Goal: Connect with others

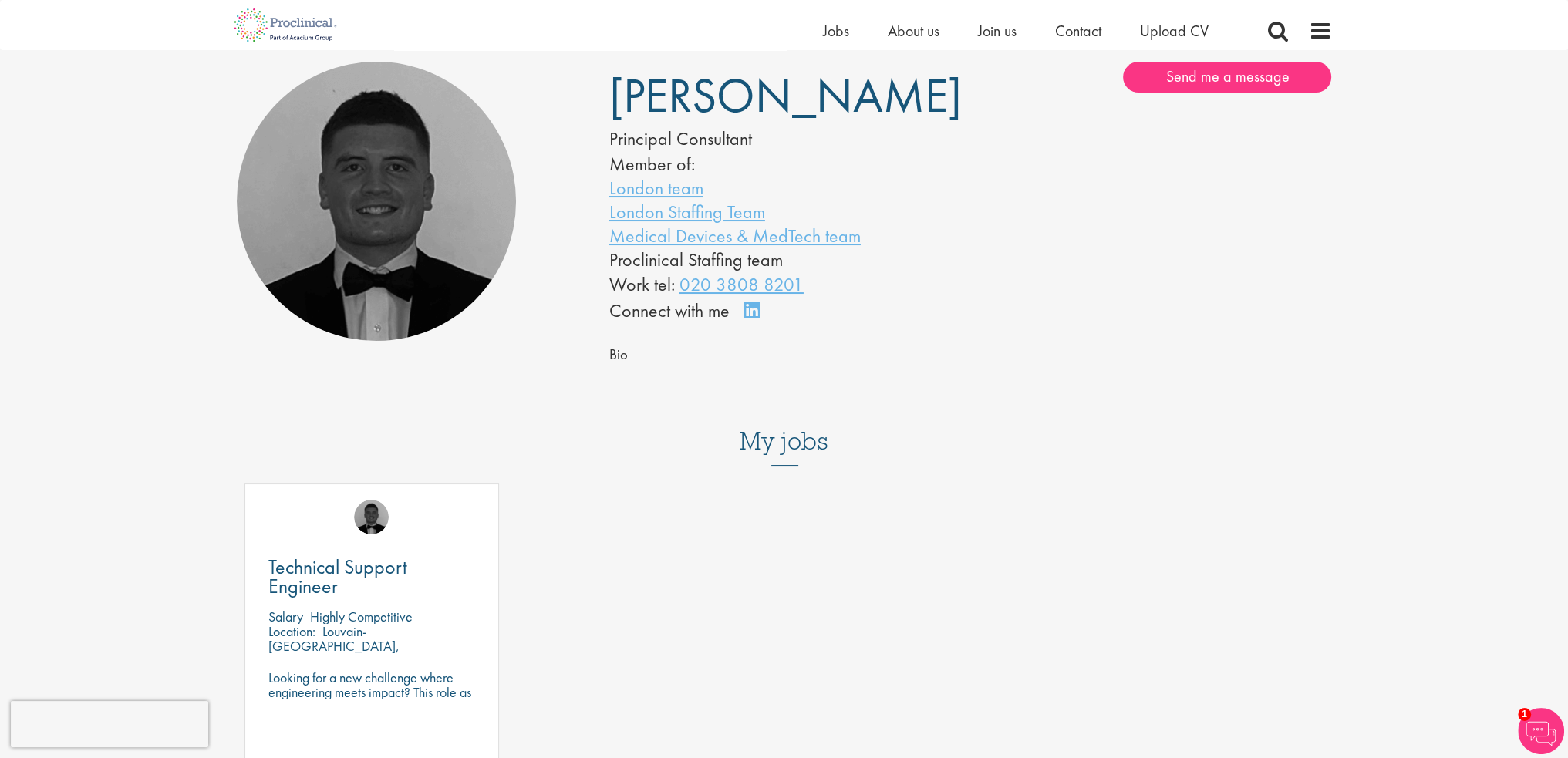
scroll to position [78, 0]
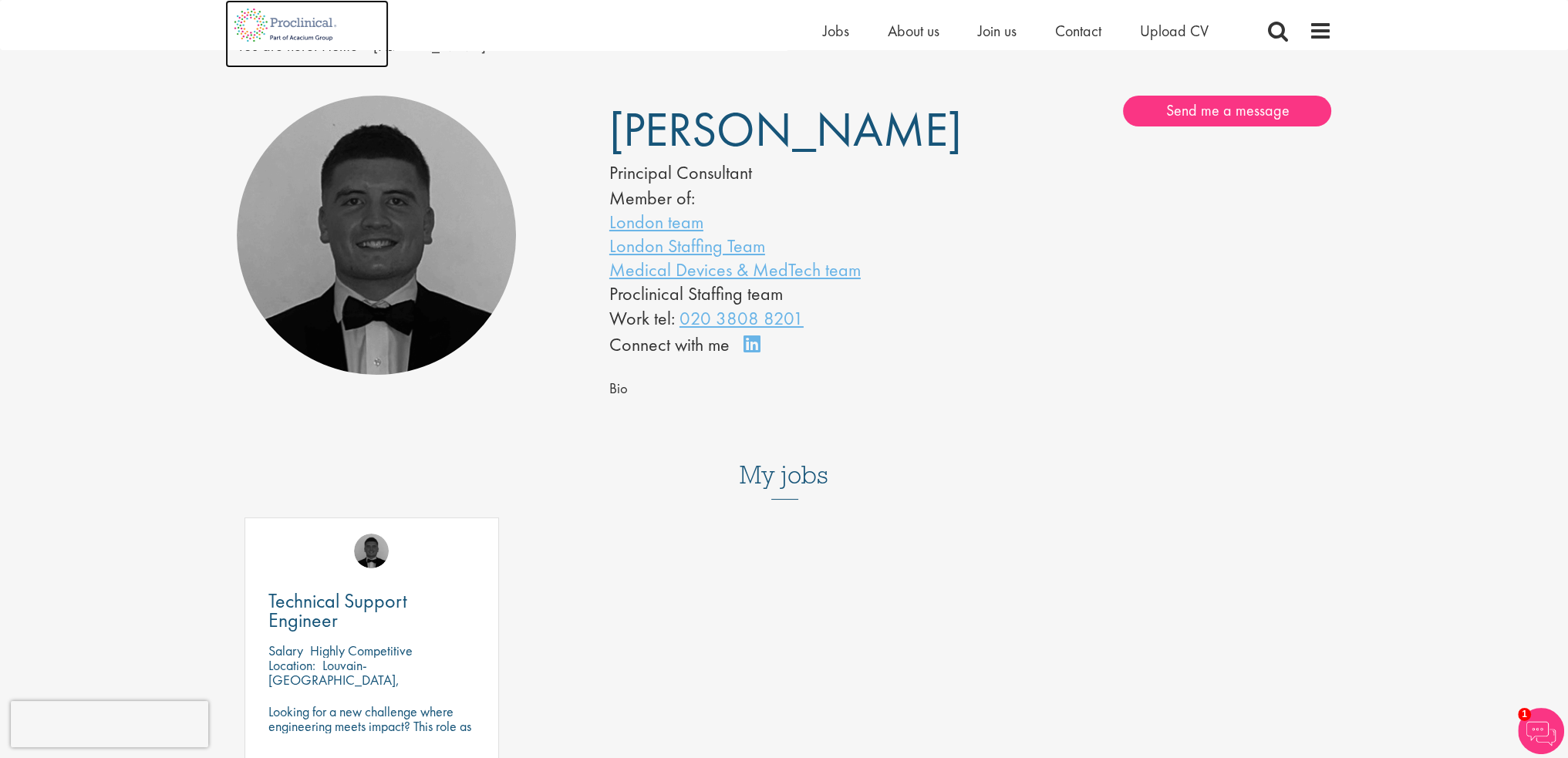
click at [290, 28] on img at bounding box center [285, 25] width 121 height 50
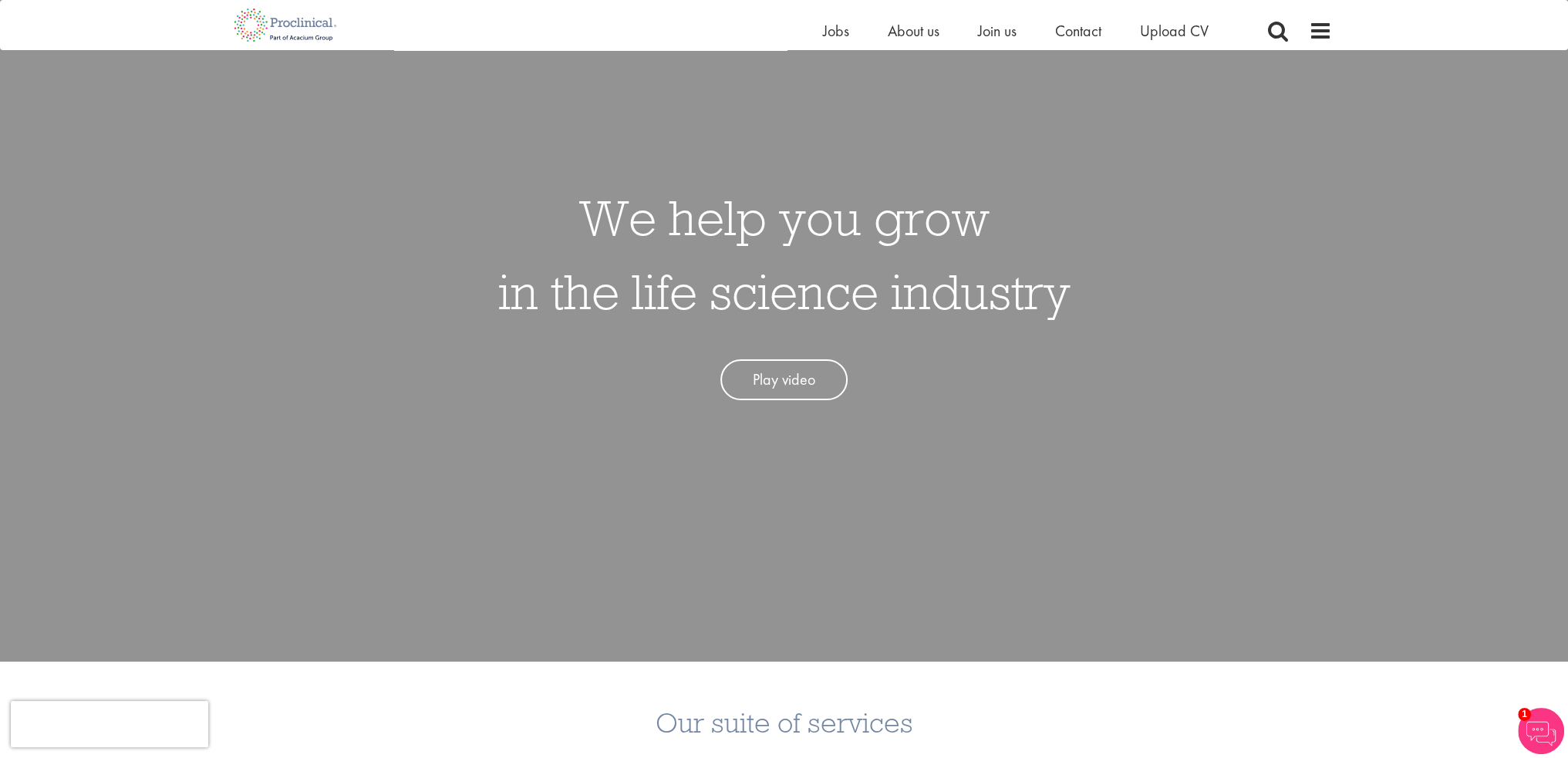
scroll to position [154, 0]
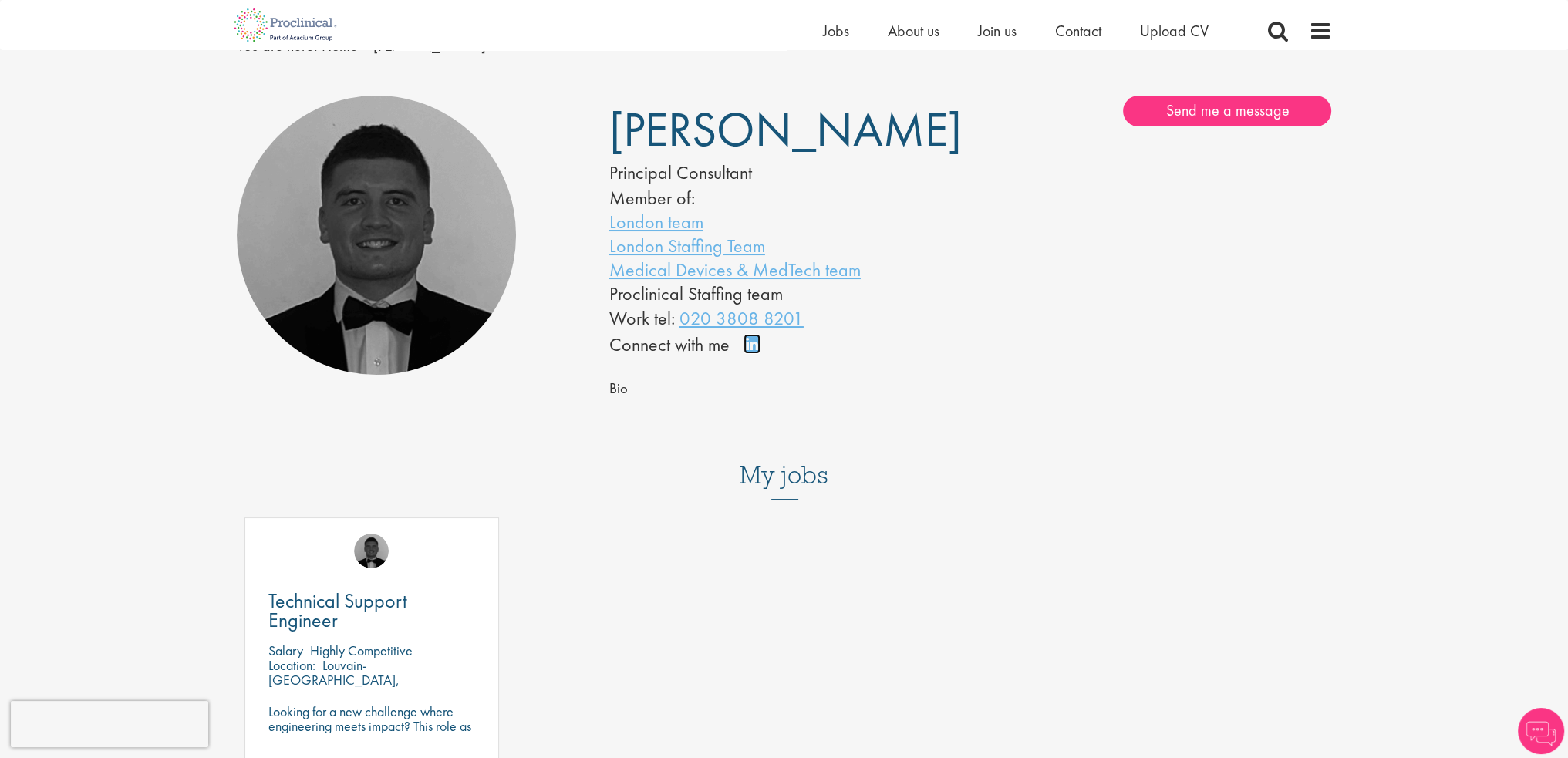
click at [752, 351] on link "Connect on LinkedIn" at bounding box center [757, 351] width 27 height 0
